Goal: Task Accomplishment & Management: Manage account settings

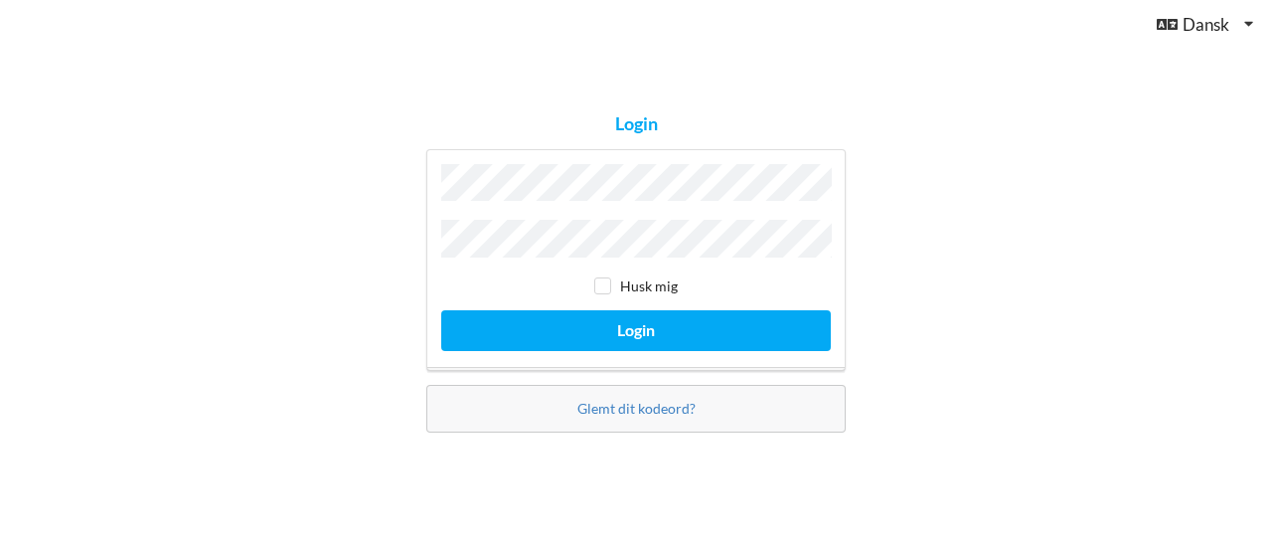
click at [441, 310] on button "Login" at bounding box center [636, 330] width 390 height 41
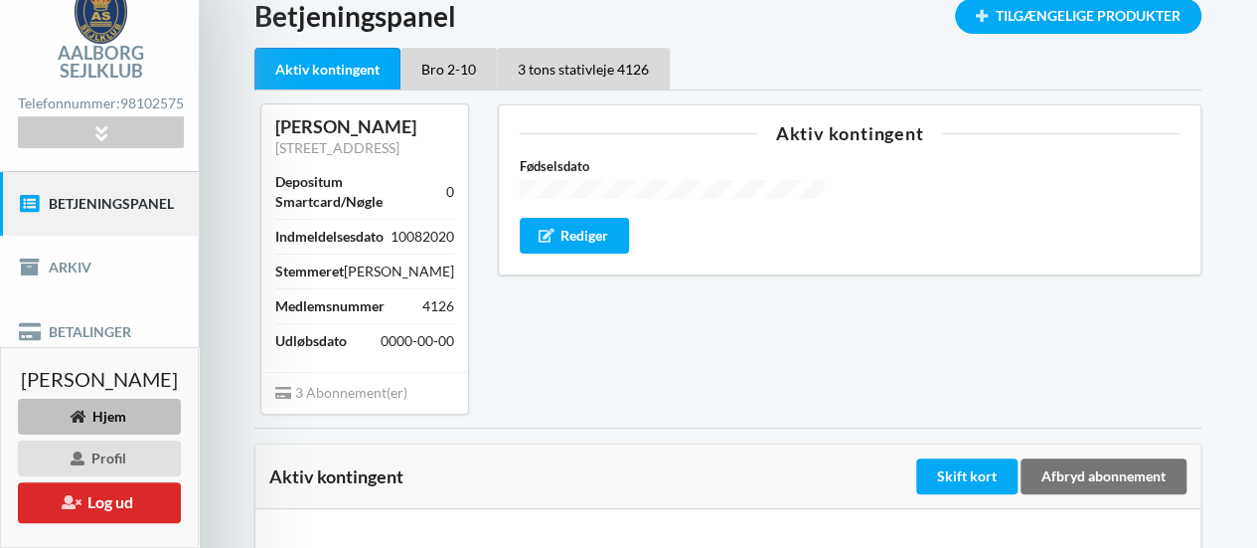
scroll to position [97, 0]
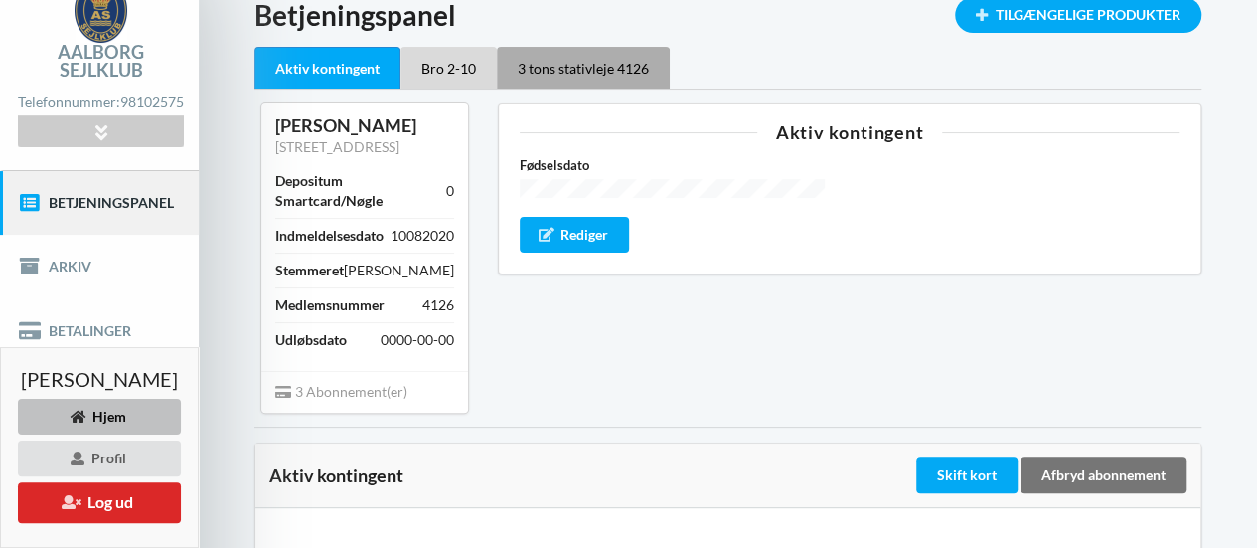
click at [596, 55] on div "3 tons stativleje 4126" at bounding box center [583, 68] width 173 height 42
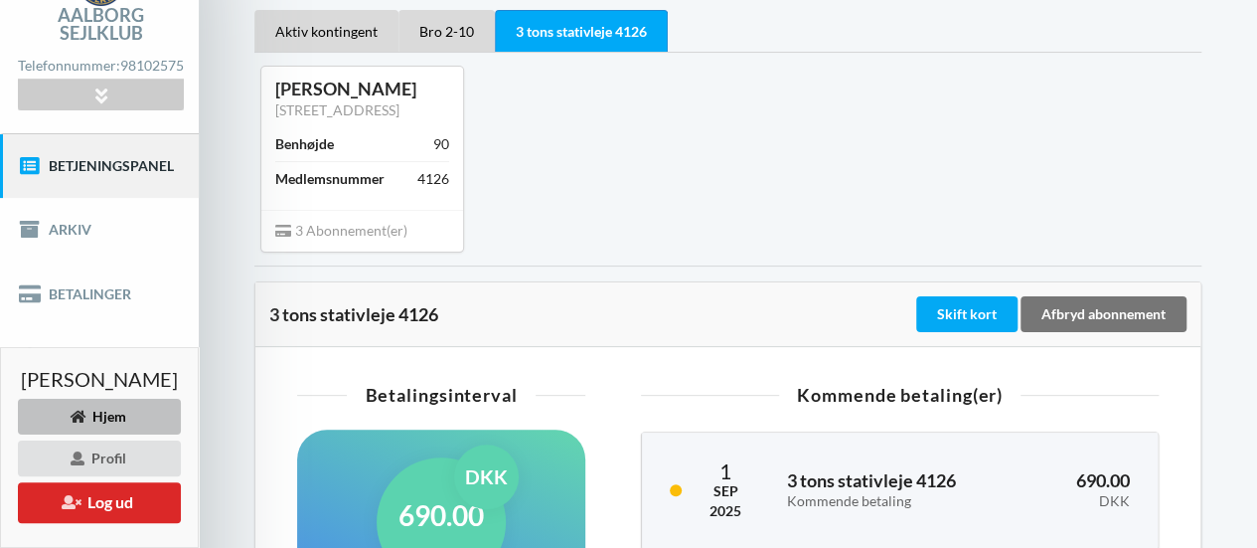
scroll to position [135, 0]
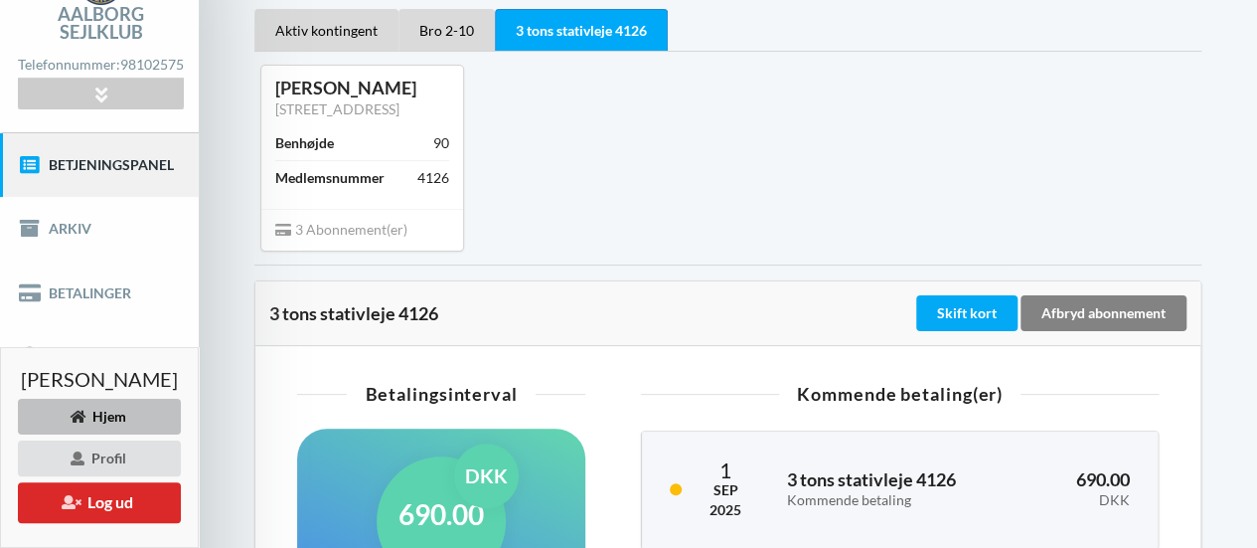
click at [1104, 331] on div "Afbryd abonnement" at bounding box center [1104, 313] width 166 height 36
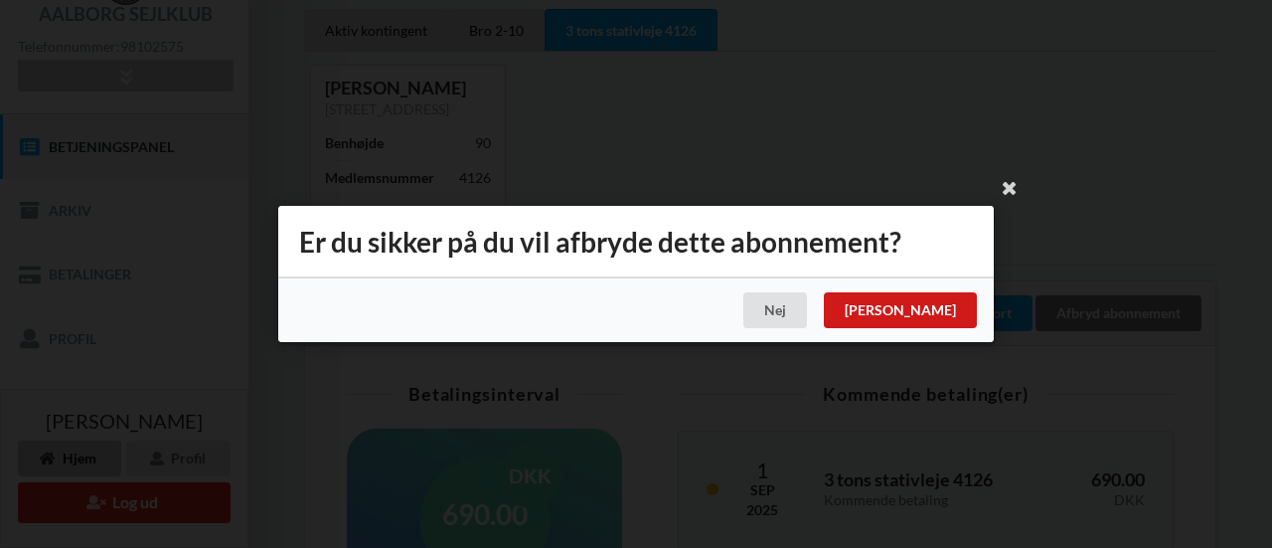
click at [950, 307] on div "[PERSON_NAME]" at bounding box center [900, 310] width 153 height 36
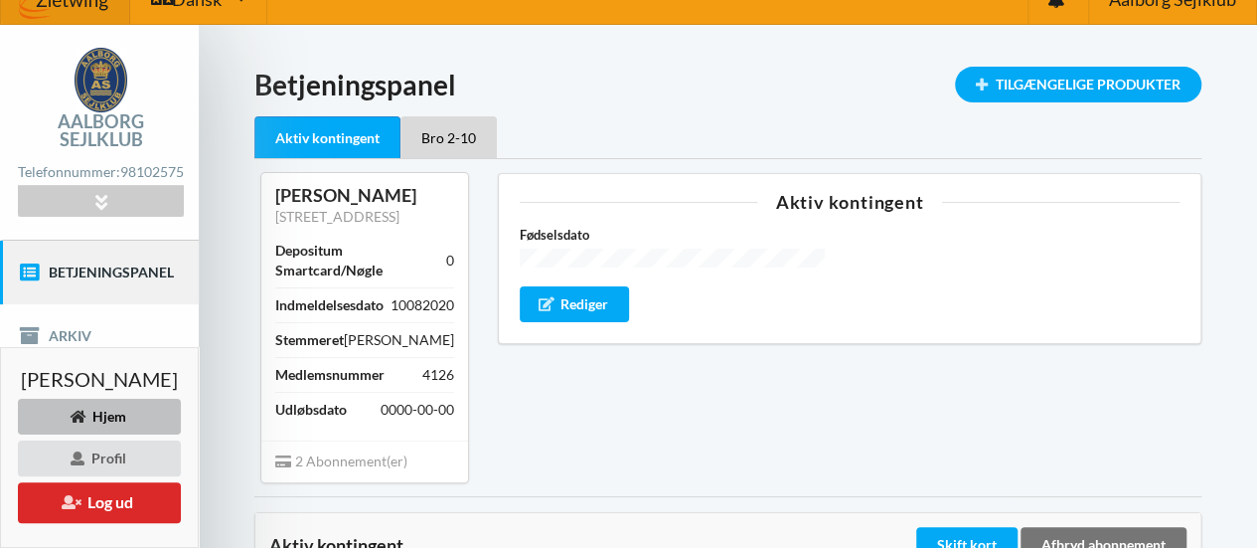
scroll to position [12, 0]
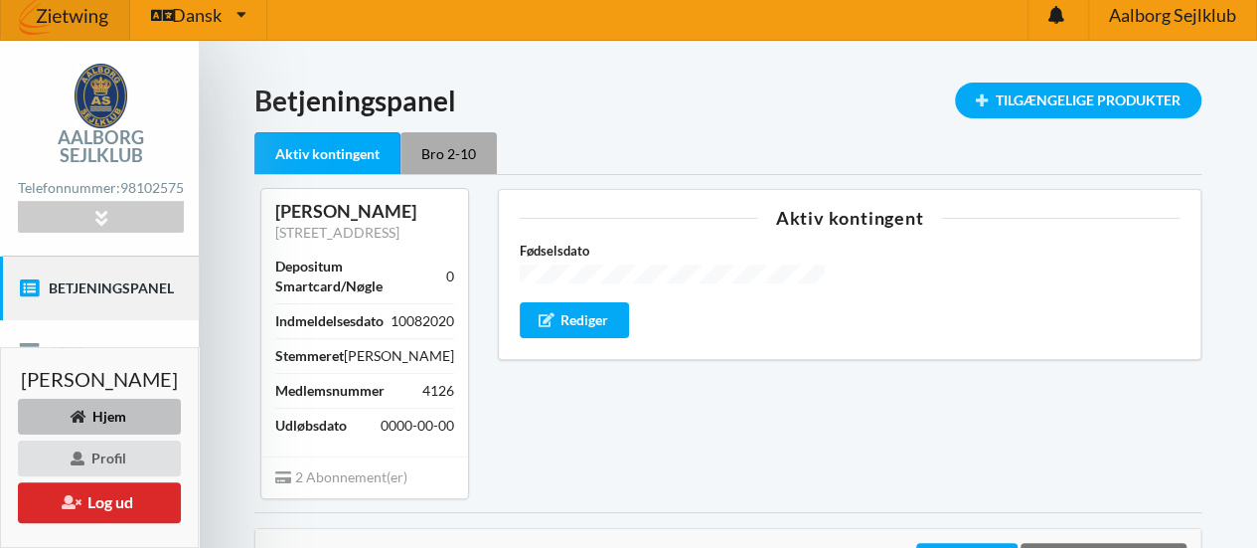
click at [487, 151] on div "Bro 2-10" at bounding box center [449, 153] width 96 height 42
